Goal: Book appointment/travel/reservation

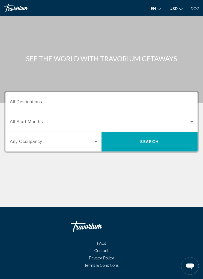
click at [35, 99] on input "Destination All Destinations" at bounding box center [101, 102] width 183 height 7
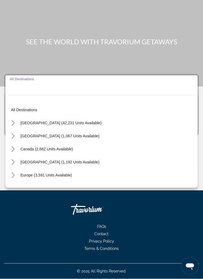
scroll to position [17, 0]
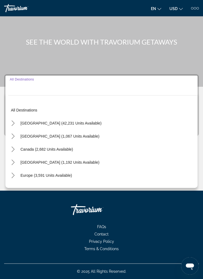
click at [15, 123] on icon "Toggle United States (42,231 units available) submenu" at bounding box center [12, 123] width 5 height 5
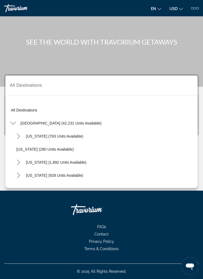
click at [19, 164] on icon "Toggle California (1,892 units available) submenu" at bounding box center [18, 162] width 5 height 5
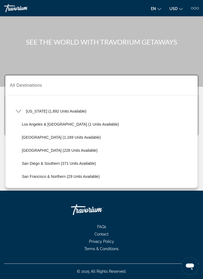
scroll to position [51, 0]
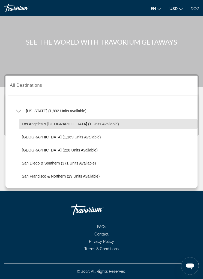
click at [90, 126] on span "Select destination: Los Angeles & Anaheim (1 units available)" at bounding box center [108, 124] width 178 height 13
type input "**********"
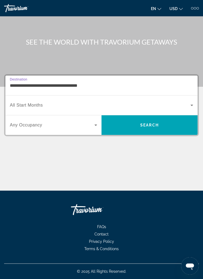
click at [179, 103] on span "Search widget" at bounding box center [100, 105] width 180 height 7
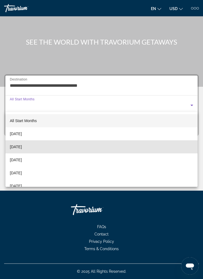
click at [44, 146] on mat-option "[DATE]" at bounding box center [101, 147] width 192 height 13
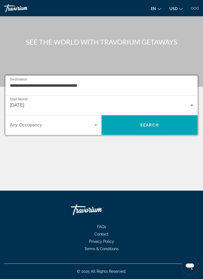
click at [86, 120] on div "Search widget" at bounding box center [53, 125] width 87 height 15
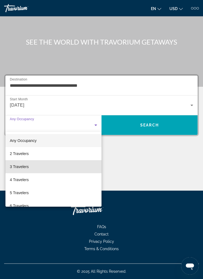
click at [44, 167] on mat-option "3 Travelers" at bounding box center [53, 166] width 96 height 13
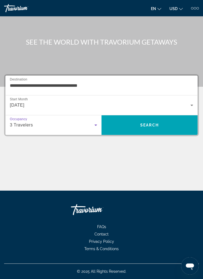
click at [153, 127] on span "Search" at bounding box center [149, 125] width 96 height 13
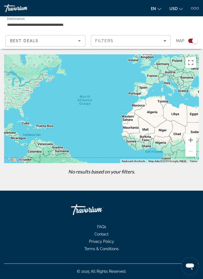
click at [17, 41] on span "Best Deals" at bounding box center [24, 41] width 28 height 4
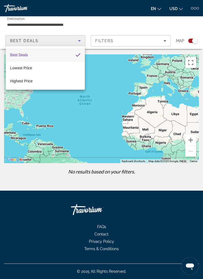
click at [98, 37] on div at bounding box center [101, 139] width 203 height 279
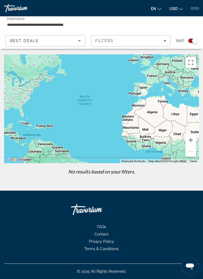
click at [13, 39] on span "Best Deals" at bounding box center [24, 41] width 28 height 4
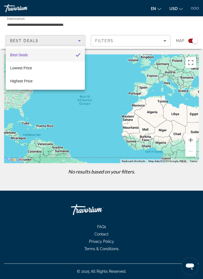
click at [81, 41] on div at bounding box center [101, 139] width 203 height 279
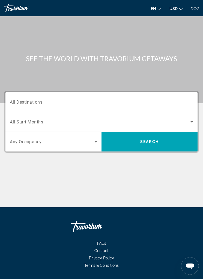
click at [26, 104] on span "All Destinations" at bounding box center [26, 101] width 32 height 5
click at [26, 104] on input "Destination All Destinations" at bounding box center [101, 102] width 183 height 7
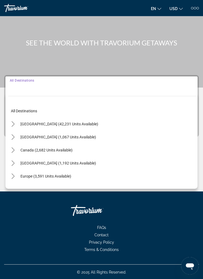
scroll to position [17, 0]
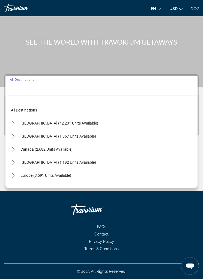
click at [18, 125] on span "Select destination: United States (42,231 units available)" at bounding box center [59, 123] width 83 height 13
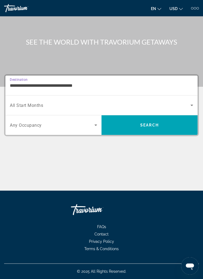
click at [26, 84] on input "**********" at bounding box center [101, 86] width 183 height 7
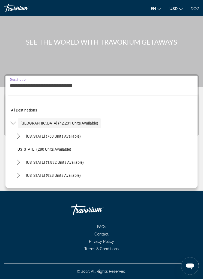
scroll to position [0, 0]
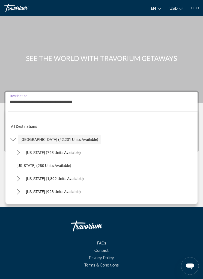
click at [20, 182] on mat-icon "Toggle California (1,892 units available) submenu" at bounding box center [19, 179] width 10 height 10
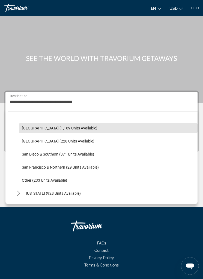
scroll to position [77, 0]
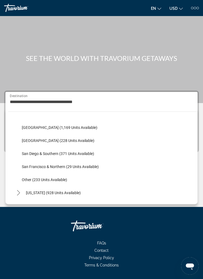
click at [47, 180] on span "Other (233 units available)" at bounding box center [44, 180] width 45 height 4
type input "**********"
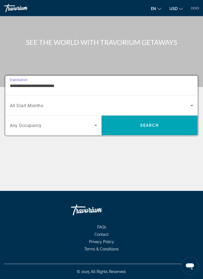
scroll to position [17, 0]
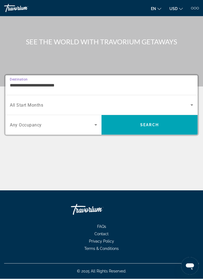
click at [89, 125] on span "Search widget" at bounding box center [52, 125] width 84 height 7
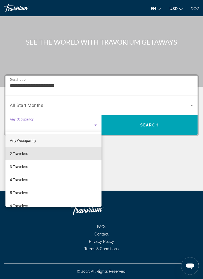
click at [40, 153] on mat-option "2 Travelers" at bounding box center [53, 153] width 96 height 13
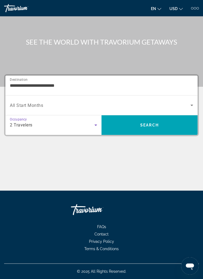
click at [87, 126] on div "2 Travelers" at bounding box center [52, 125] width 84 height 7
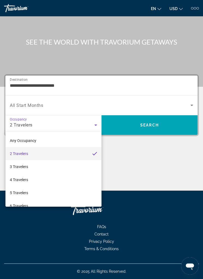
click at [187, 105] on div at bounding box center [101, 139] width 203 height 279
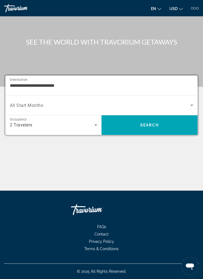
click at [185, 102] on span "Search widget" at bounding box center [100, 105] width 180 height 7
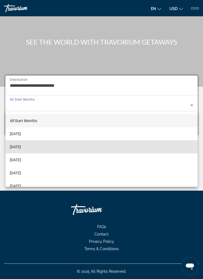
click at [40, 147] on mat-option "[DATE]" at bounding box center [101, 147] width 192 height 13
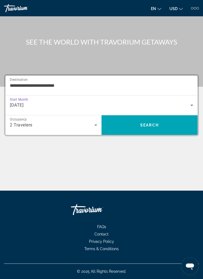
click at [128, 124] on span "Search" at bounding box center [149, 125] width 96 height 13
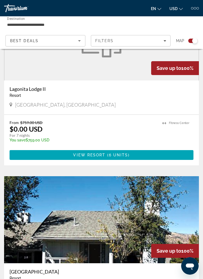
scroll to position [357, 0]
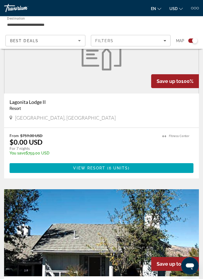
click at [135, 166] on span "Main content" at bounding box center [102, 168] width 184 height 13
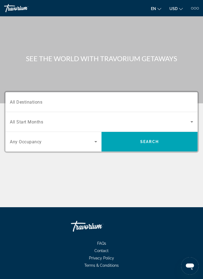
click at [25, 103] on span "All Destinations" at bounding box center [26, 101] width 32 height 5
click at [25, 103] on input "Destination All Destinations" at bounding box center [101, 102] width 183 height 7
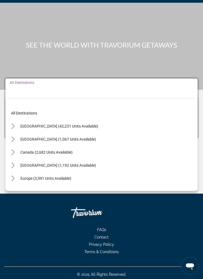
scroll to position [17, 0]
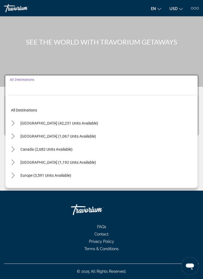
click at [20, 123] on span "Select destination: United States (42,231 units available)" at bounding box center [59, 123] width 83 height 13
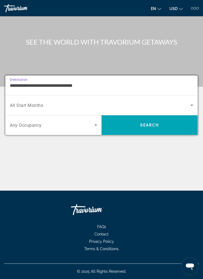
click at [15, 85] on input "**********" at bounding box center [101, 86] width 183 height 7
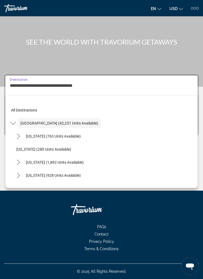
scroll to position [0, 0]
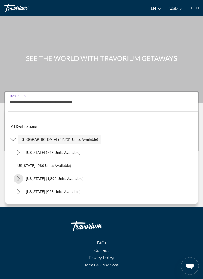
click at [23, 177] on mat-icon "Toggle California (1,892 units available) submenu" at bounding box center [19, 179] width 10 height 10
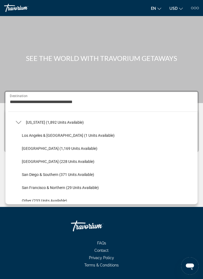
scroll to position [57, 0]
click at [51, 174] on span "San Diego & Southern (371 units available)" at bounding box center [58, 174] width 72 height 4
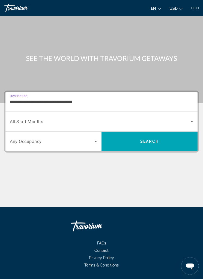
type input "**********"
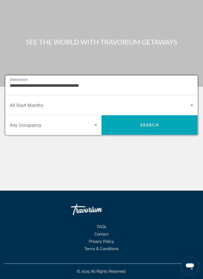
scroll to position [17, 0]
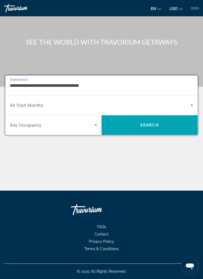
click at [85, 126] on span "Search widget" at bounding box center [52, 125] width 84 height 7
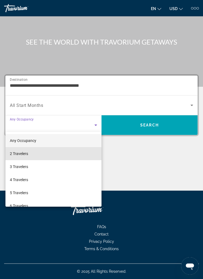
click at [38, 154] on mat-option "2 Travelers" at bounding box center [53, 153] width 96 height 13
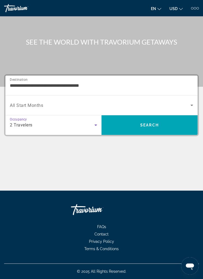
click at [184, 108] on span "Search widget" at bounding box center [100, 105] width 180 height 7
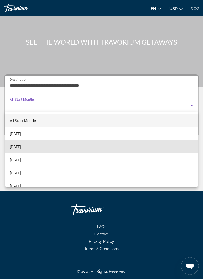
click at [21, 150] on span "[DATE]" at bounding box center [15, 147] width 11 height 7
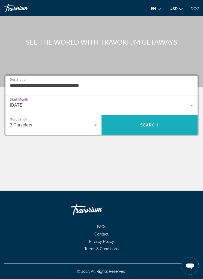
click at [134, 126] on span "Search" at bounding box center [149, 125] width 96 height 13
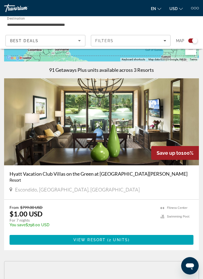
scroll to position [113, 0]
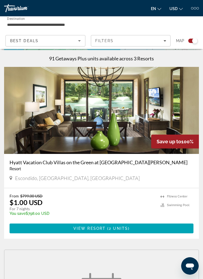
click at [111, 228] on span "2 units" at bounding box center [118, 229] width 19 height 4
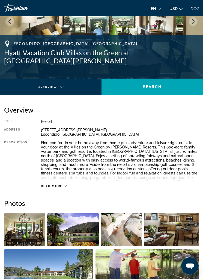
scroll to position [48, 0]
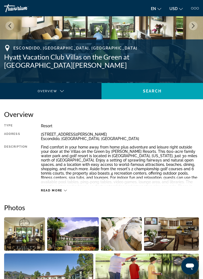
click at [197, 8] on div at bounding box center [197, 8] width 2 height 2
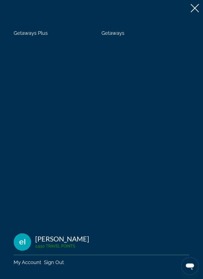
click at [111, 35] on span "Getaways" at bounding box center [112, 33] width 23 height 6
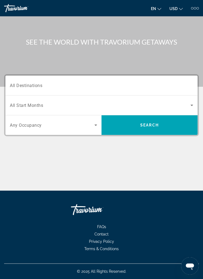
scroll to position [17, 0]
click at [28, 84] on span "All Destinations" at bounding box center [26, 85] width 32 height 5
click at [28, 84] on input "Destination All Destinations" at bounding box center [101, 86] width 183 height 7
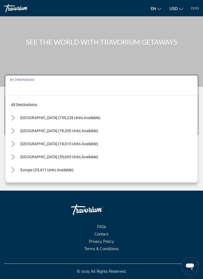
click at [15, 118] on icon "Toggle United States (739,228 units available) submenu" at bounding box center [12, 117] width 5 height 5
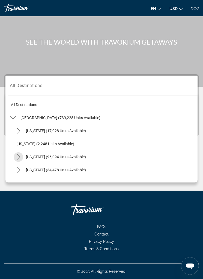
click at [21, 155] on mat-icon "Toggle California (96,094 units available) submenu" at bounding box center [19, 157] width 10 height 10
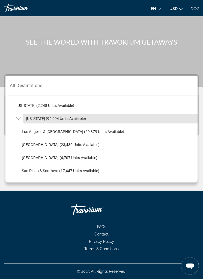
scroll to position [39, 0]
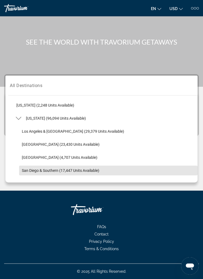
click at [64, 172] on span "Select destination: San Diego & Southern (17,447 units available)" at bounding box center [108, 170] width 178 height 13
type input "**********"
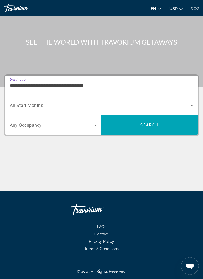
click at [68, 106] on span "Search widget" at bounding box center [100, 105] width 180 height 7
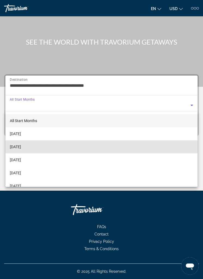
click at [39, 147] on mat-option "[DATE]" at bounding box center [101, 147] width 192 height 13
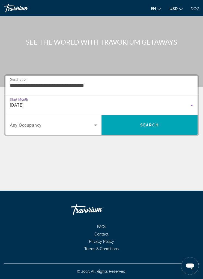
click at [85, 123] on span "Search widget" at bounding box center [52, 125] width 84 height 7
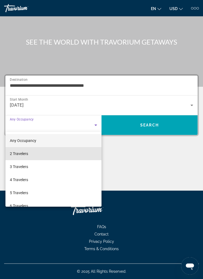
click at [45, 155] on mat-option "2 Travelers" at bounding box center [53, 153] width 96 height 13
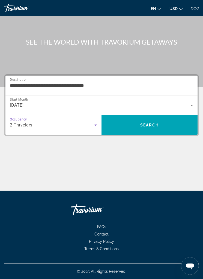
click at [165, 126] on span "Search" at bounding box center [149, 125] width 96 height 13
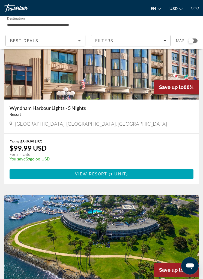
scroll to position [1884, 0]
click at [118, 174] on span "1 unit" at bounding box center [118, 174] width 16 height 4
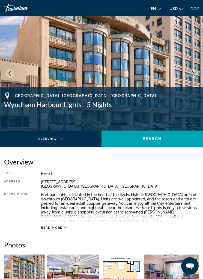
click at [190, 74] on button "Next image" at bounding box center [192, 73] width 9 height 9
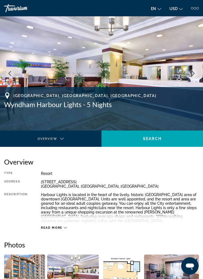
click at [191, 74] on icon "Next image" at bounding box center [192, 73] width 5 height 5
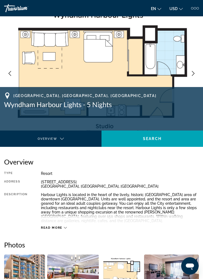
click at [189, 76] on button "Next image" at bounding box center [192, 73] width 9 height 9
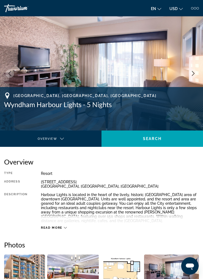
click at [192, 75] on icon "Next image" at bounding box center [192, 73] width 5 height 5
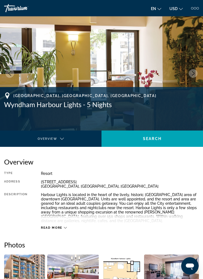
click at [192, 74] on icon "Next image" at bounding box center [192, 73] width 5 height 5
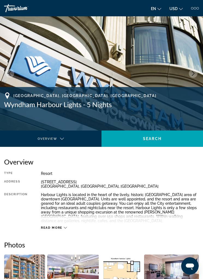
click at [190, 75] on button "Next image" at bounding box center [192, 73] width 9 height 9
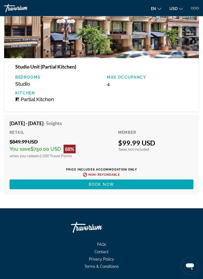
scroll to position [1005, 0]
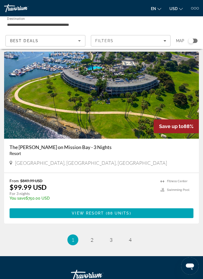
scroll to position [2028, 0]
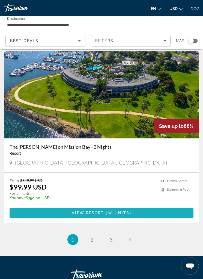
click at [129, 213] on span "( 88 units )" at bounding box center [117, 213] width 27 height 4
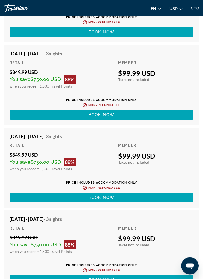
scroll to position [2548, 0]
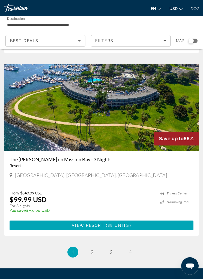
scroll to position [2076, 0]
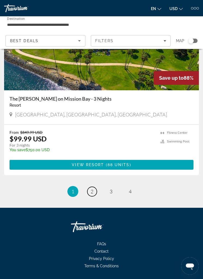
click at [96, 189] on link "page 2" at bounding box center [92, 192] width 10 height 10
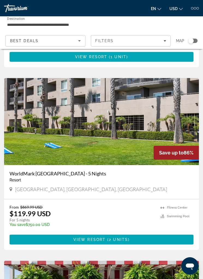
scroll to position [171, 0]
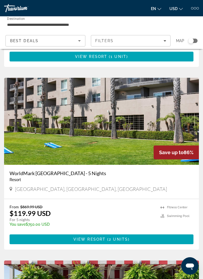
click at [126, 241] on span "2 units" at bounding box center [118, 239] width 19 height 4
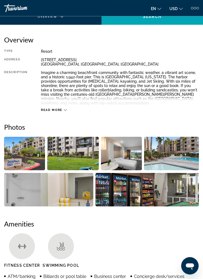
scroll to position [136, 0]
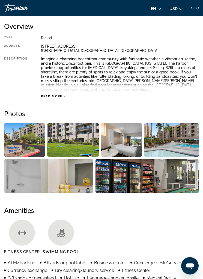
click at [171, 147] on img "Open full-screen image slider" at bounding box center [171, 140] width 55 height 33
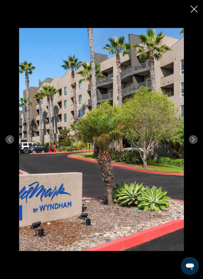
click at [193, 142] on icon "Next image" at bounding box center [192, 139] width 5 height 5
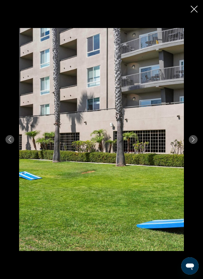
click at [191, 142] on icon "Next image" at bounding box center [192, 139] width 5 height 5
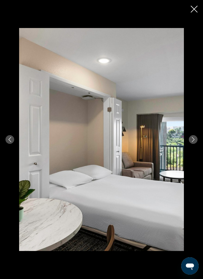
click at [193, 142] on icon "Next image" at bounding box center [192, 139] width 5 height 5
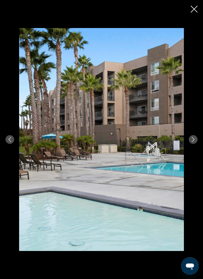
click at [193, 144] on button "Next image" at bounding box center [192, 139] width 9 height 9
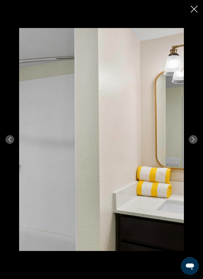
click at [190, 144] on button "Next image" at bounding box center [192, 139] width 9 height 9
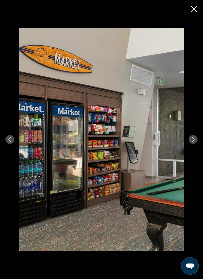
click at [191, 142] on icon "Next image" at bounding box center [192, 139] width 5 height 5
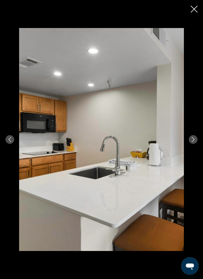
click at [191, 144] on button "Next image" at bounding box center [192, 139] width 9 height 9
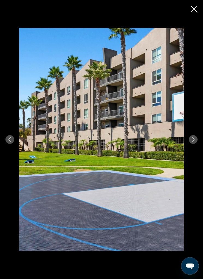
click at [192, 142] on icon "Next image" at bounding box center [192, 139] width 5 height 5
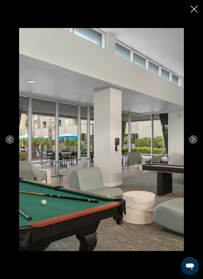
click at [191, 142] on icon "Next image" at bounding box center [192, 139] width 5 height 5
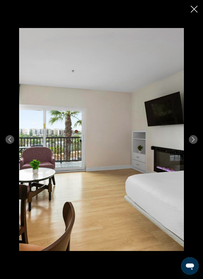
click at [191, 142] on icon "Next image" at bounding box center [192, 139] width 5 height 5
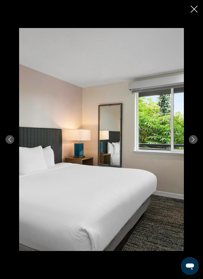
click at [192, 142] on icon "Next image" at bounding box center [192, 139] width 5 height 5
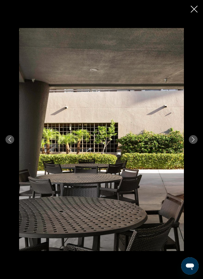
click at [189, 144] on button "Next image" at bounding box center [192, 139] width 9 height 9
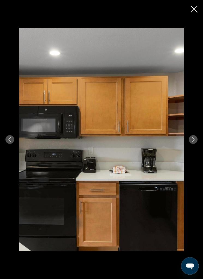
click at [192, 142] on icon "Next image" at bounding box center [192, 139] width 5 height 5
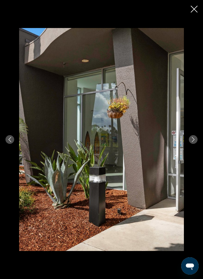
click at [191, 142] on icon "Next image" at bounding box center [192, 139] width 5 height 5
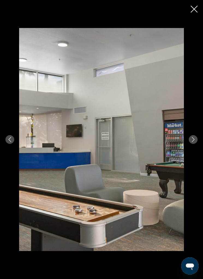
click at [193, 144] on button "Next image" at bounding box center [192, 139] width 9 height 9
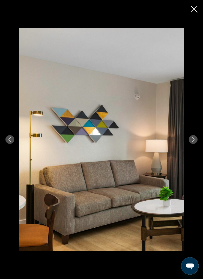
click at [193, 144] on button "Next image" at bounding box center [192, 139] width 9 height 9
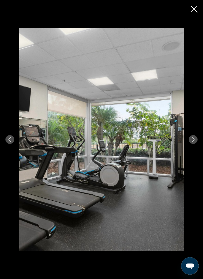
click at [192, 144] on button "Next image" at bounding box center [192, 139] width 9 height 9
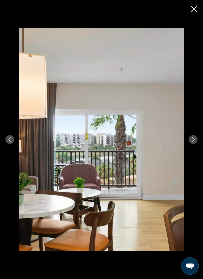
click at [192, 142] on icon "Next image" at bounding box center [192, 139] width 5 height 5
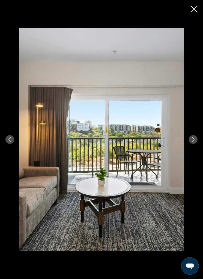
click at [191, 144] on button "Next image" at bounding box center [192, 139] width 9 height 9
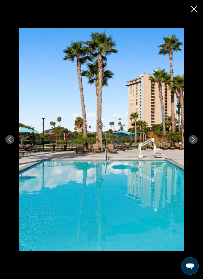
click at [193, 9] on icon "Close slideshow" at bounding box center [193, 9] width 7 height 7
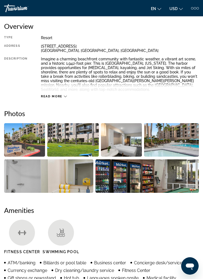
click at [51, 97] on span "Read more" at bounding box center [52, 97] width 22 height 4
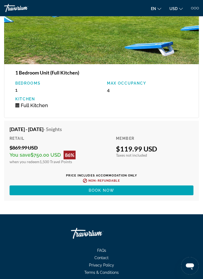
scroll to position [1014, 0]
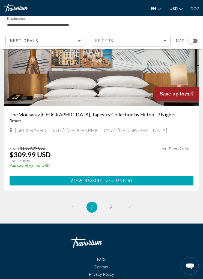
scroll to position [2076, 0]
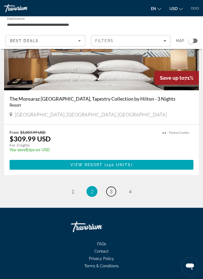
click at [115, 192] on link "page 3" at bounding box center [111, 192] width 10 height 10
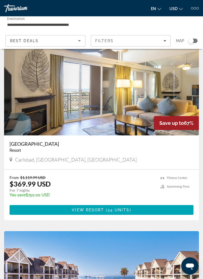
scroll to position [1298, 0]
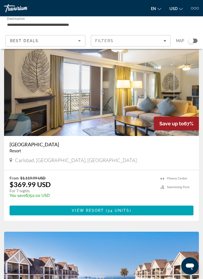
click at [132, 211] on span "Main content" at bounding box center [102, 210] width 184 height 13
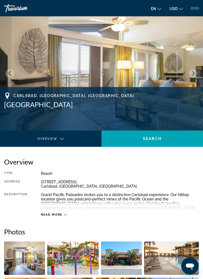
click at [191, 77] on button "Next image" at bounding box center [192, 73] width 9 height 9
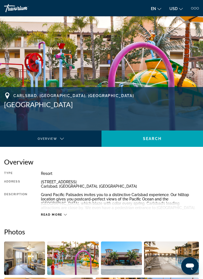
click at [192, 74] on icon "Next image" at bounding box center [192, 73] width 5 height 5
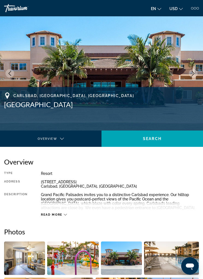
click at [189, 77] on img "Main content" at bounding box center [101, 73] width 203 height 114
click at [191, 80] on img "Main content" at bounding box center [101, 73] width 203 height 114
click at [194, 78] on img "Main content" at bounding box center [101, 73] width 203 height 114
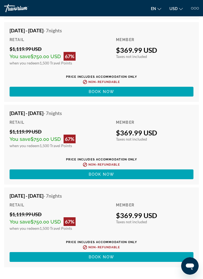
scroll to position [1147, 0]
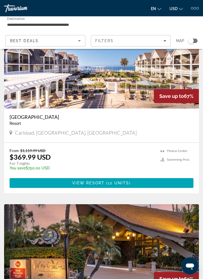
scroll to position [1509, 0]
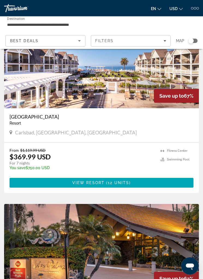
click at [142, 184] on span "Main content" at bounding box center [102, 182] width 184 height 13
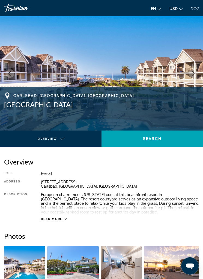
click at [191, 76] on icon "Next image" at bounding box center [192, 73] width 5 height 5
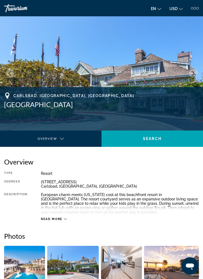
click at [193, 78] on img "Main content" at bounding box center [101, 73] width 203 height 114
click at [191, 76] on button "Next image" at bounding box center [192, 73] width 9 height 9
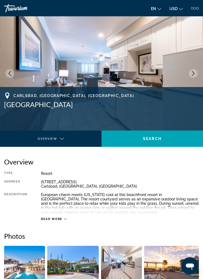
click at [191, 77] on button "Next image" at bounding box center [192, 73] width 9 height 9
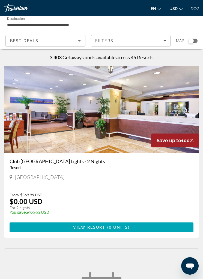
click at [21, 23] on input "**********" at bounding box center [68, 25] width 123 height 7
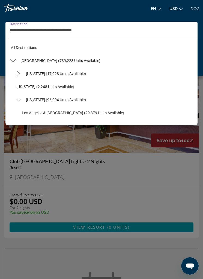
scroll to position [72, 0]
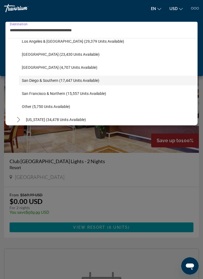
click at [51, 109] on span "Other (5,750 units available)" at bounding box center [46, 107] width 48 height 4
type input "**********"
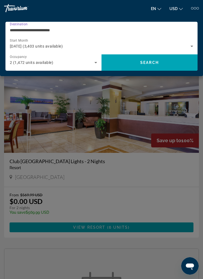
click at [158, 62] on span "Search" at bounding box center [149, 62] width 19 height 4
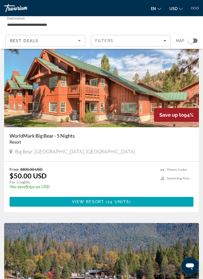
scroll to position [1114, 0]
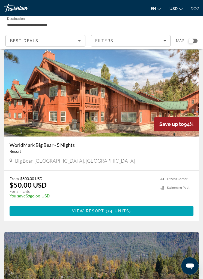
click at [127, 211] on span "24 units" at bounding box center [118, 211] width 22 height 4
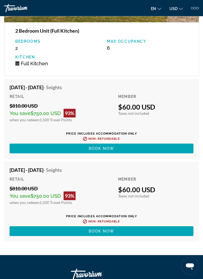
scroll to position [1653, 0]
